Goal: Information Seeking & Learning: Learn about a topic

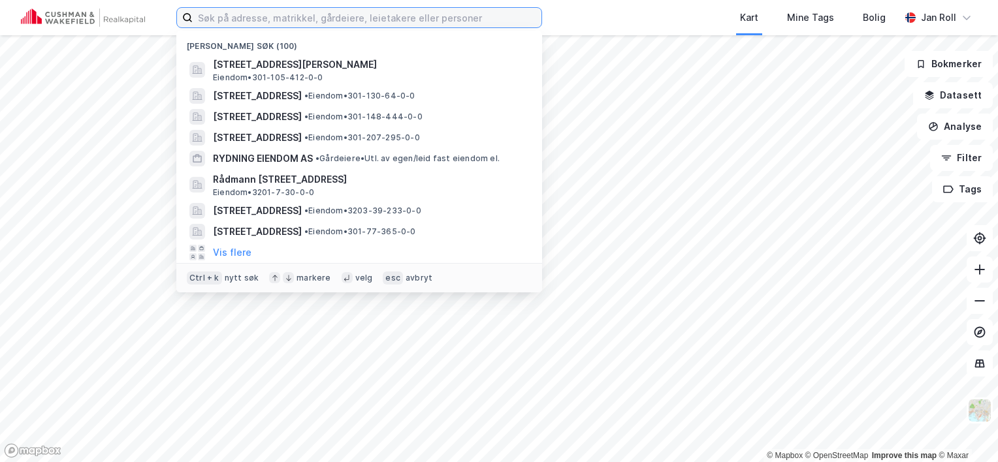
click at [226, 13] on input at bounding box center [367, 18] width 349 height 20
paste input "Støperigata 2"
type input "Støperigata 2"
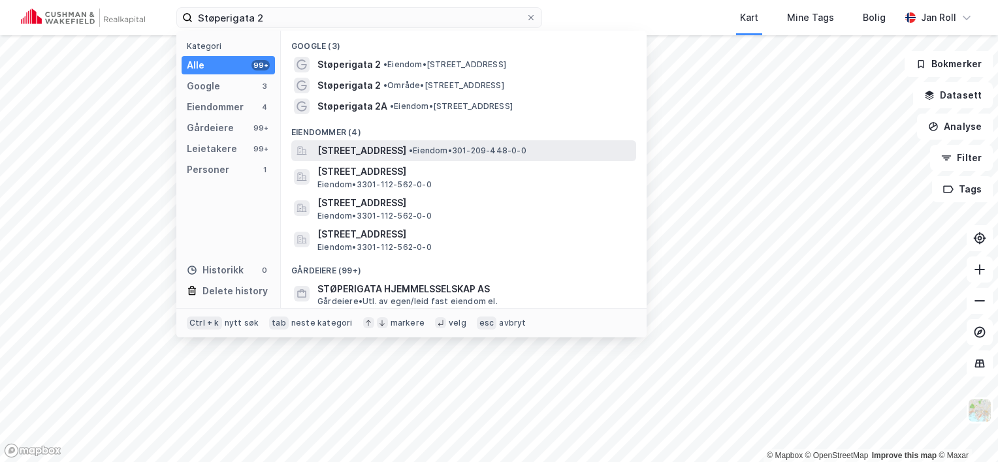
click at [367, 148] on span "[STREET_ADDRESS]" at bounding box center [361, 151] width 89 height 16
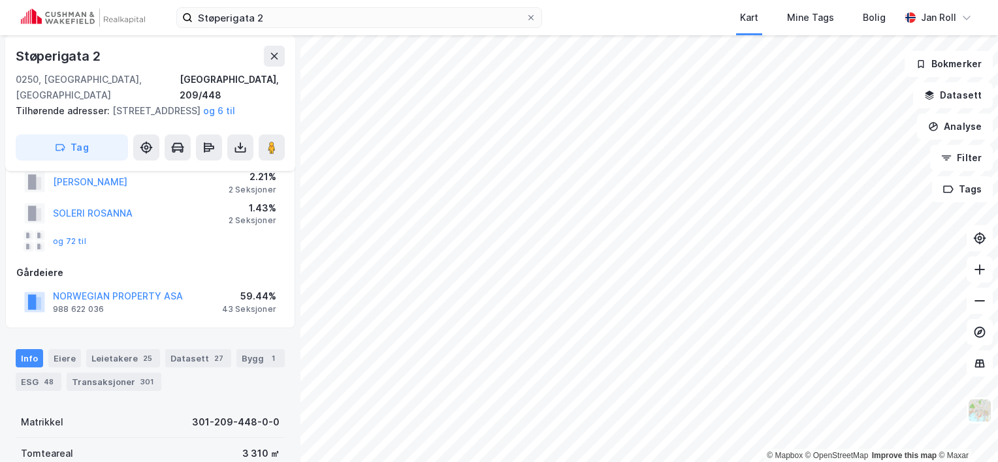
scroll to position [131, 0]
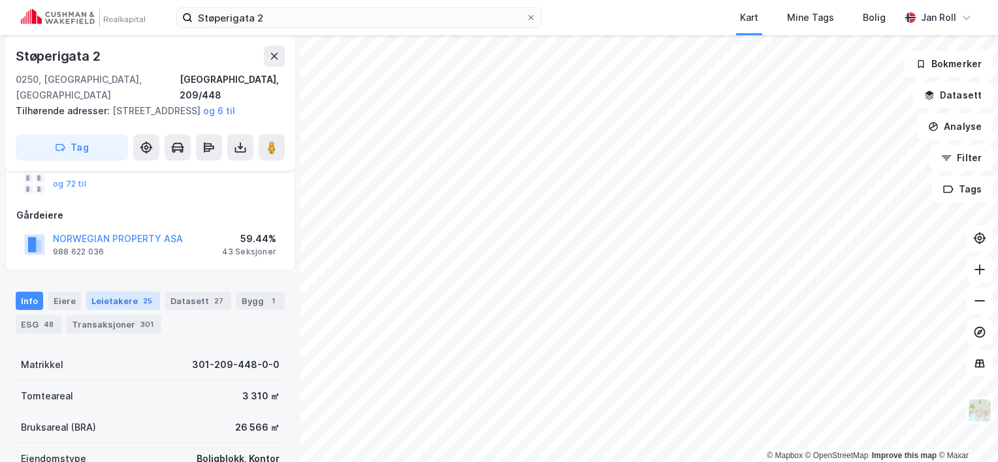
click at [114, 302] on div "Leietakere 25" at bounding box center [123, 301] width 74 height 18
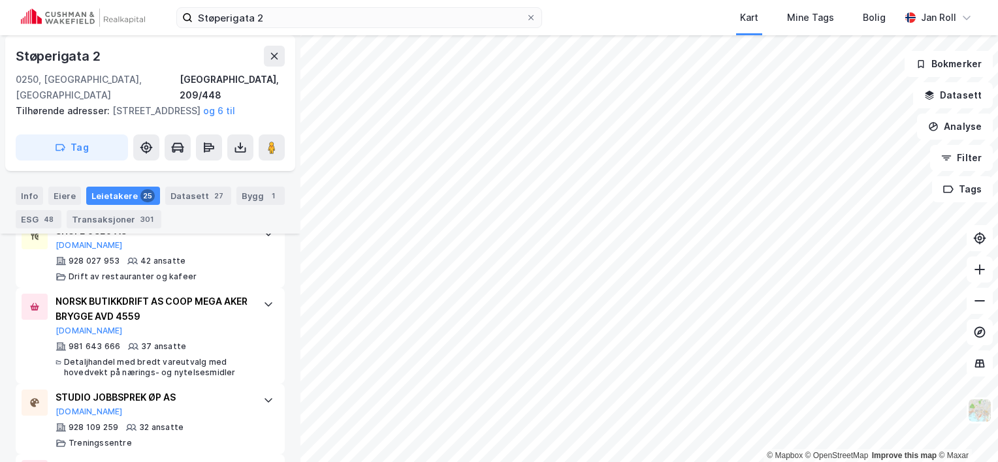
scroll to position [675, 0]
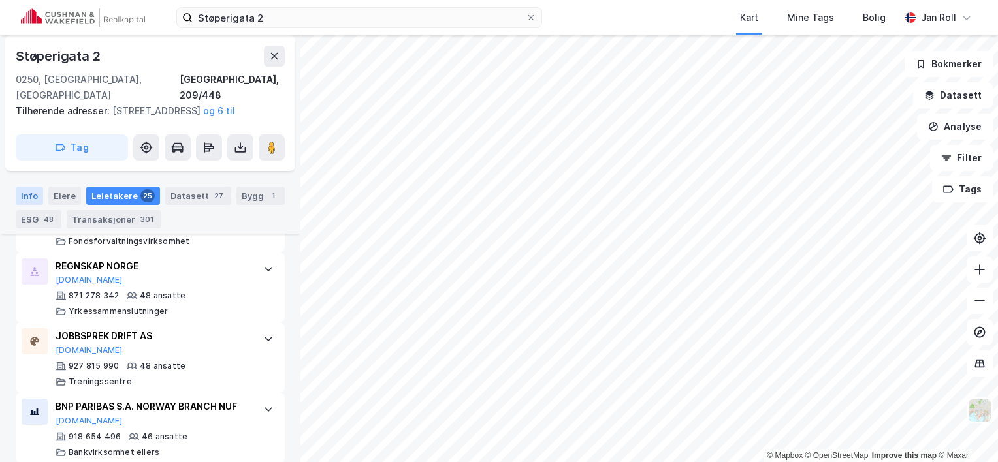
click at [24, 195] on div "Info" at bounding box center [29, 196] width 27 height 18
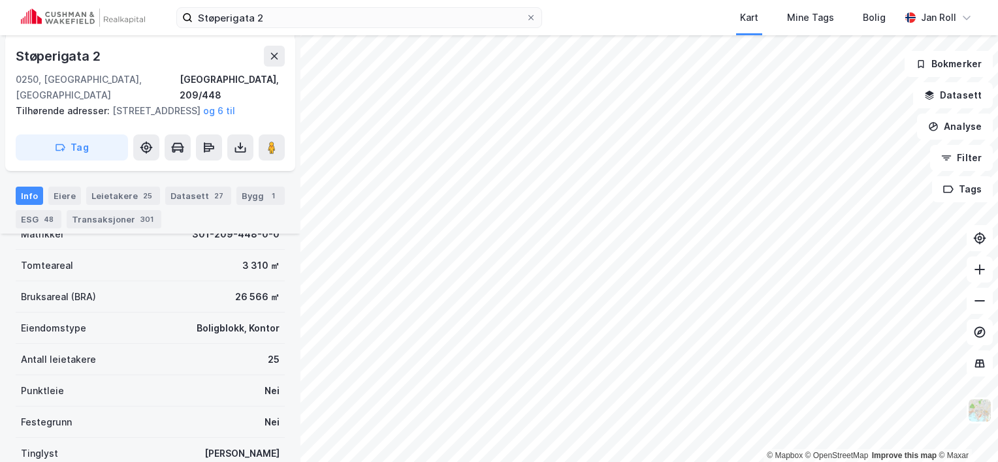
scroll to position [196, 0]
